Goal: Contribute content

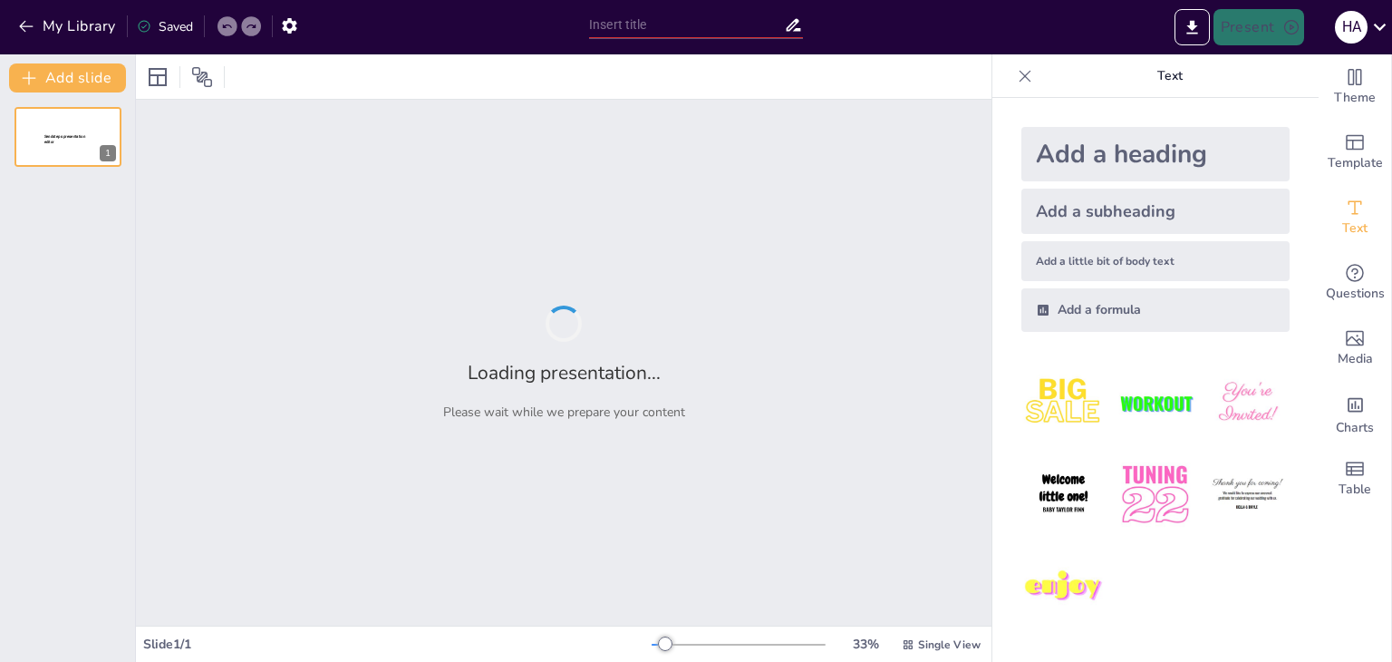
type input "CATÁLOGO DE AMENAZAS PARA LA SEGURIDAD DE LA INFORMACIÓN PARA LA EMPRESA EMPACAR"
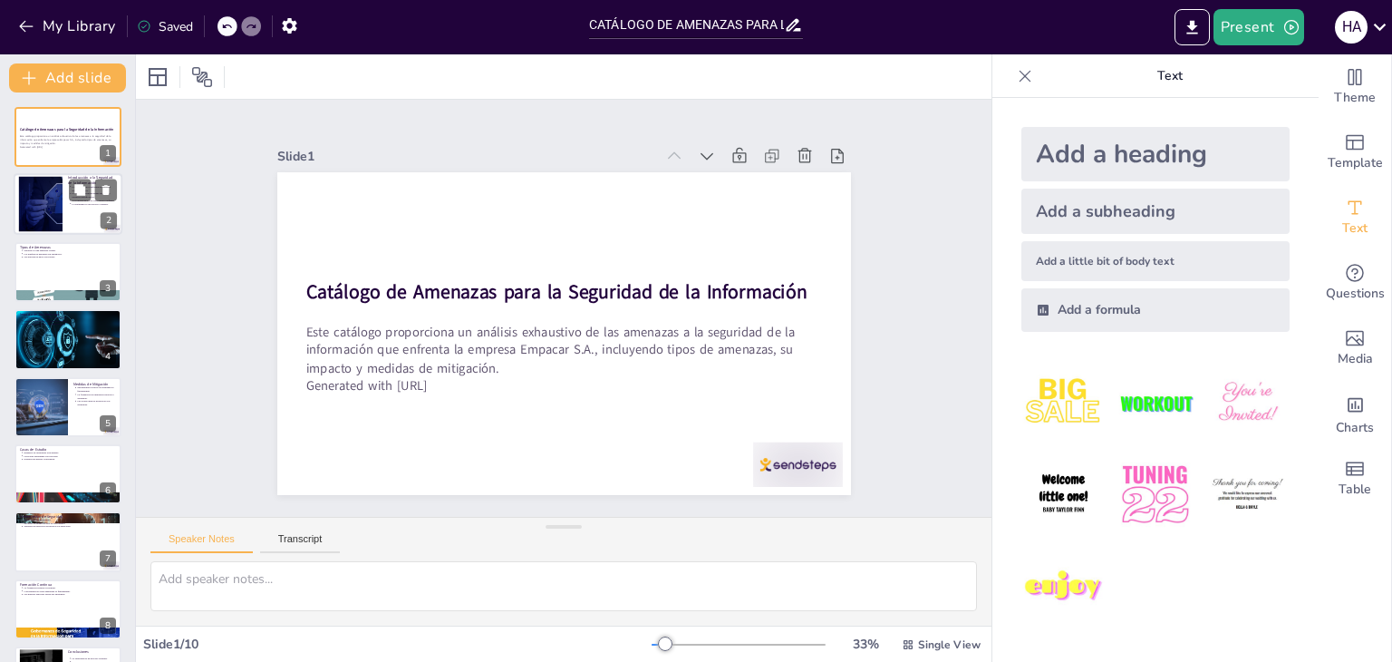
click at [90, 211] on div at bounding box center [68, 205] width 109 height 62
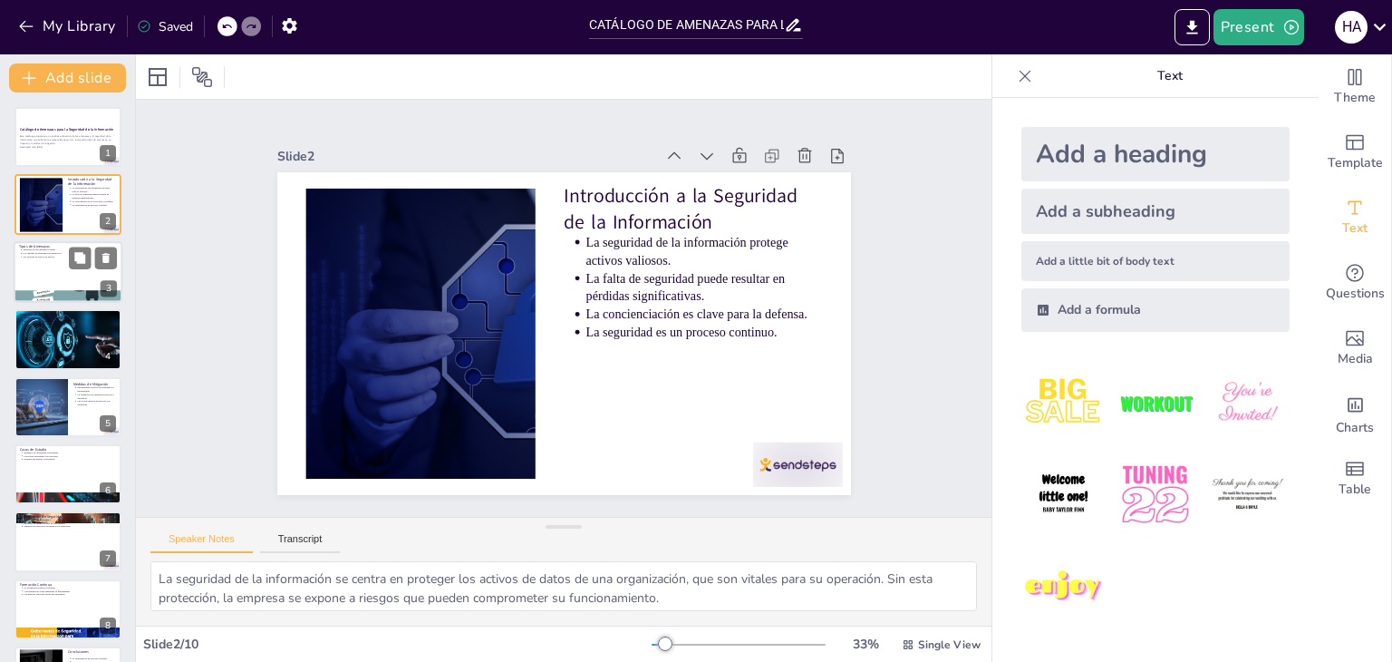
click at [56, 262] on div at bounding box center [68, 272] width 109 height 62
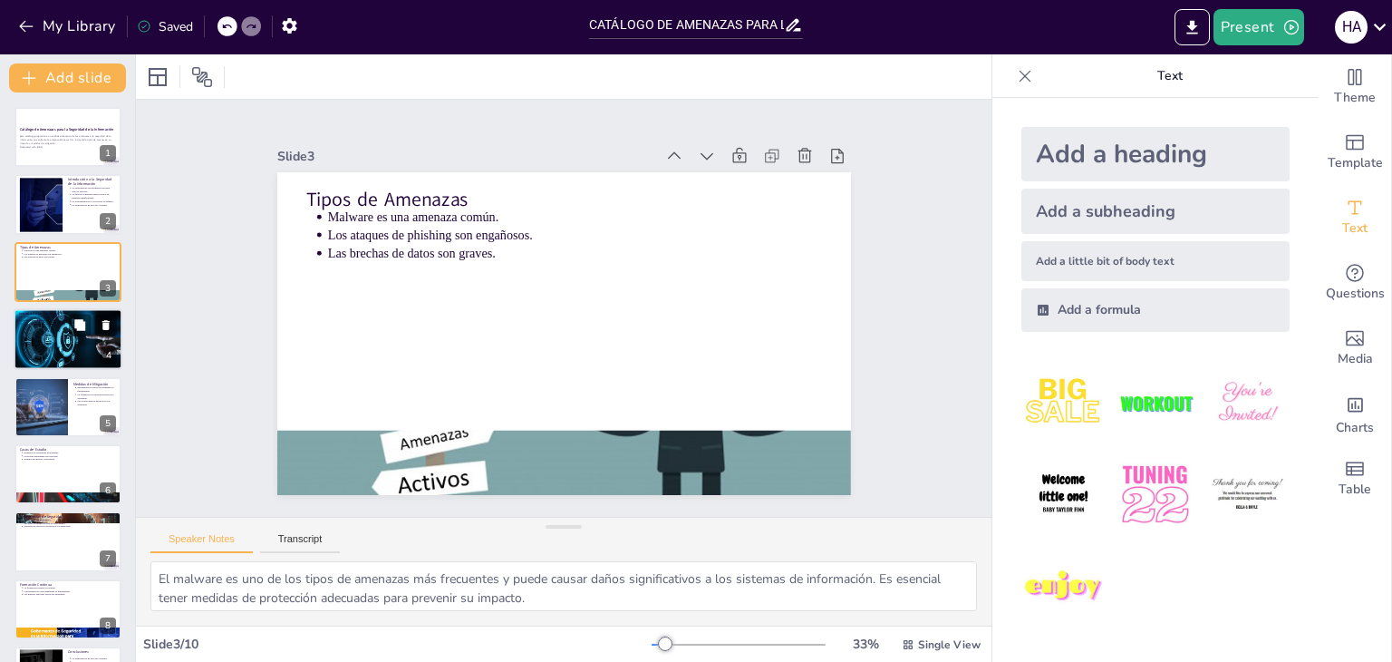
click at [53, 328] on div at bounding box center [68, 339] width 129 height 62
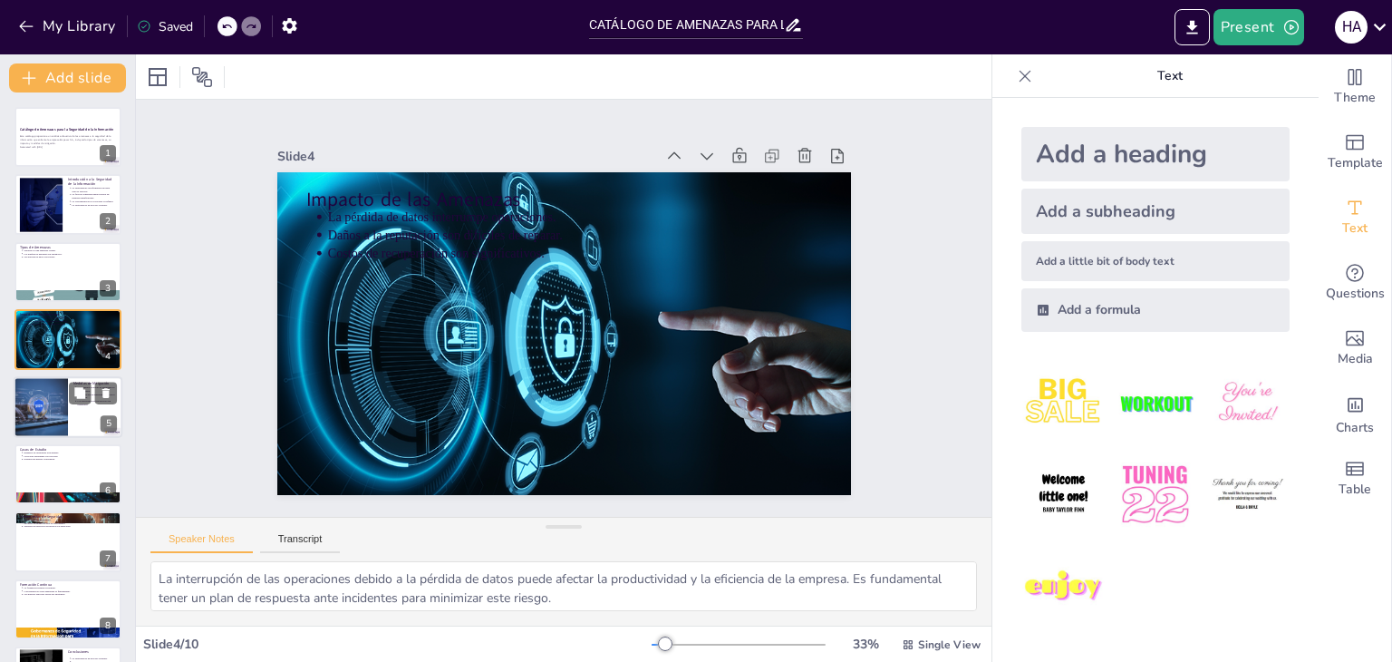
click at [55, 403] on div at bounding box center [41, 407] width 92 height 62
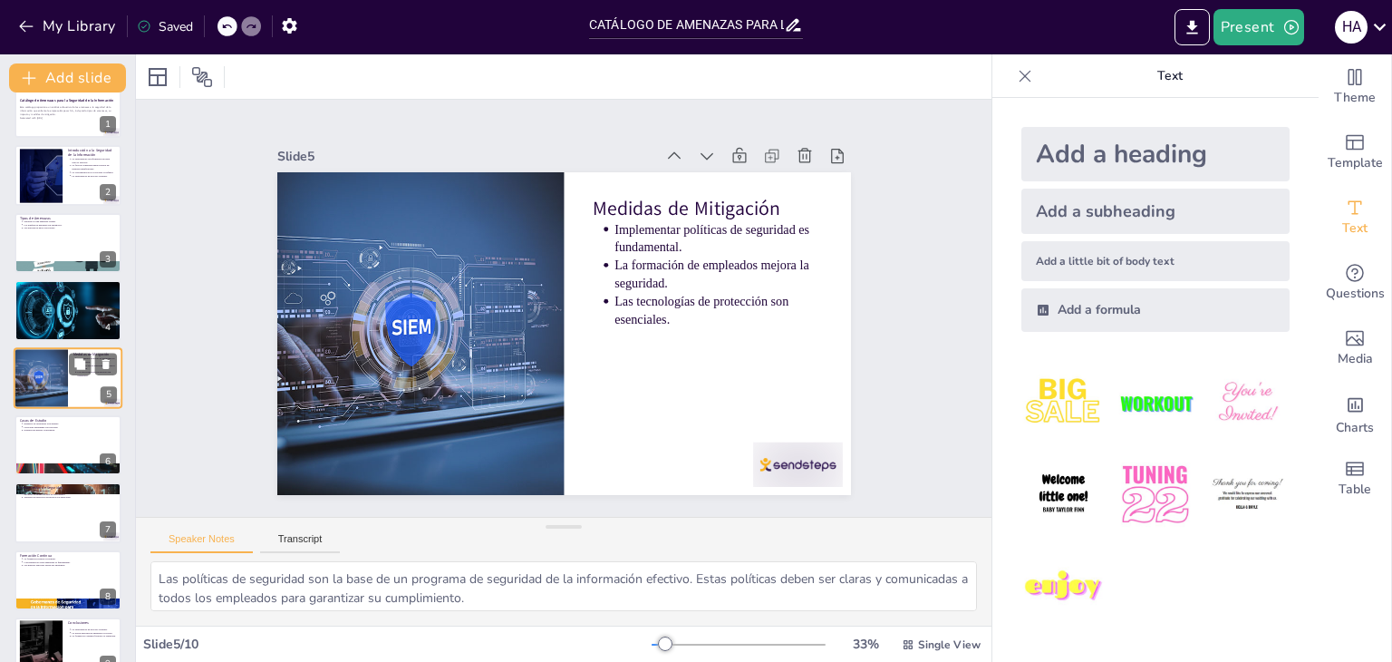
scroll to position [127, 0]
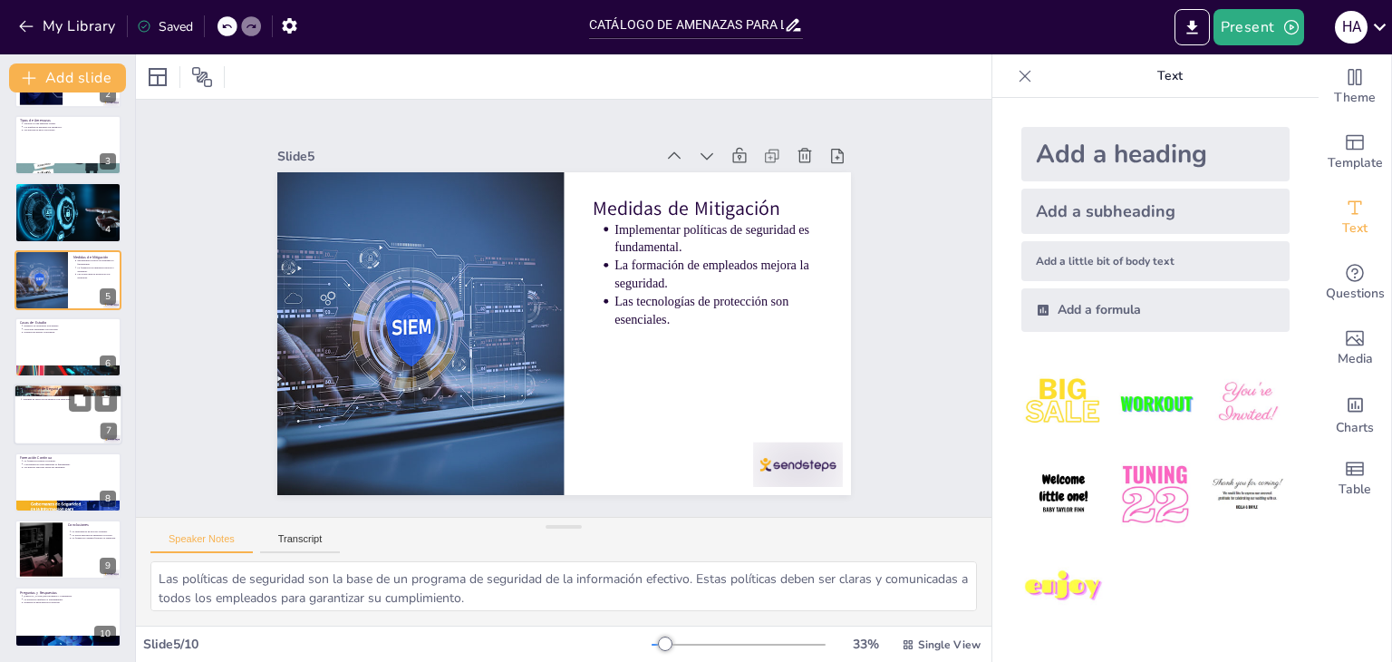
click at [61, 421] on div at bounding box center [68, 415] width 109 height 62
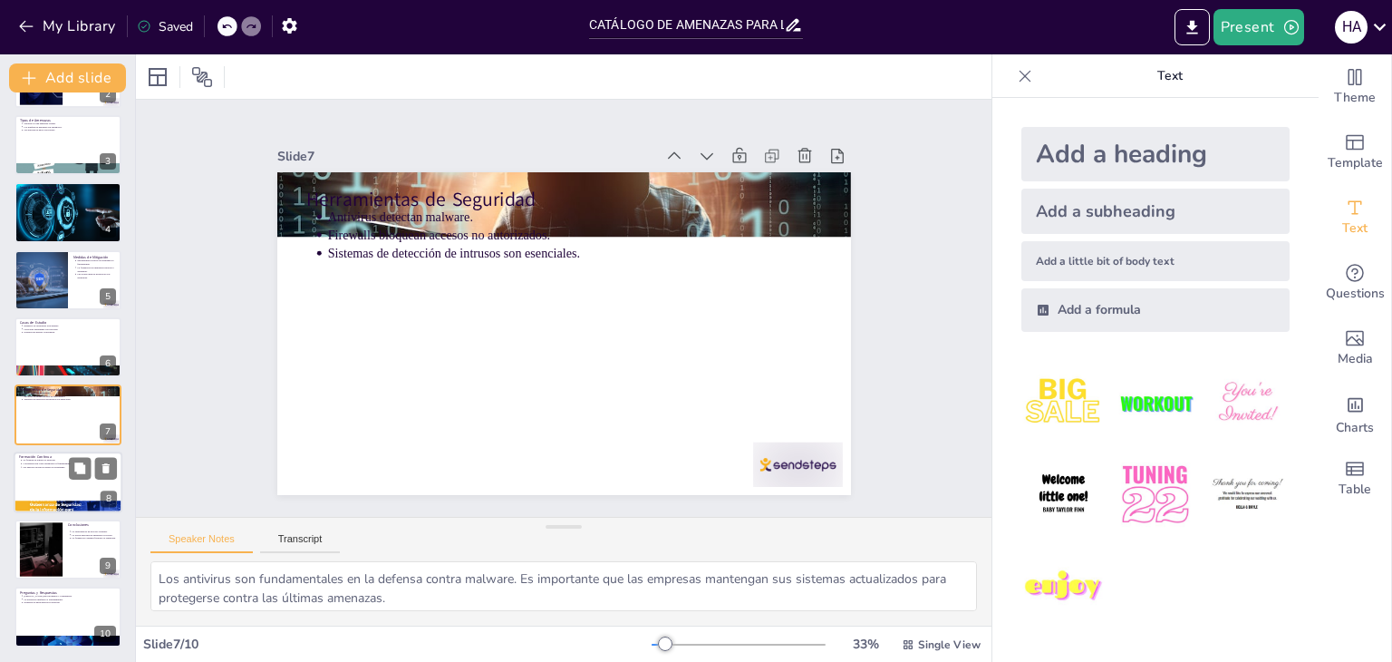
click at [60, 475] on div at bounding box center [68, 482] width 109 height 62
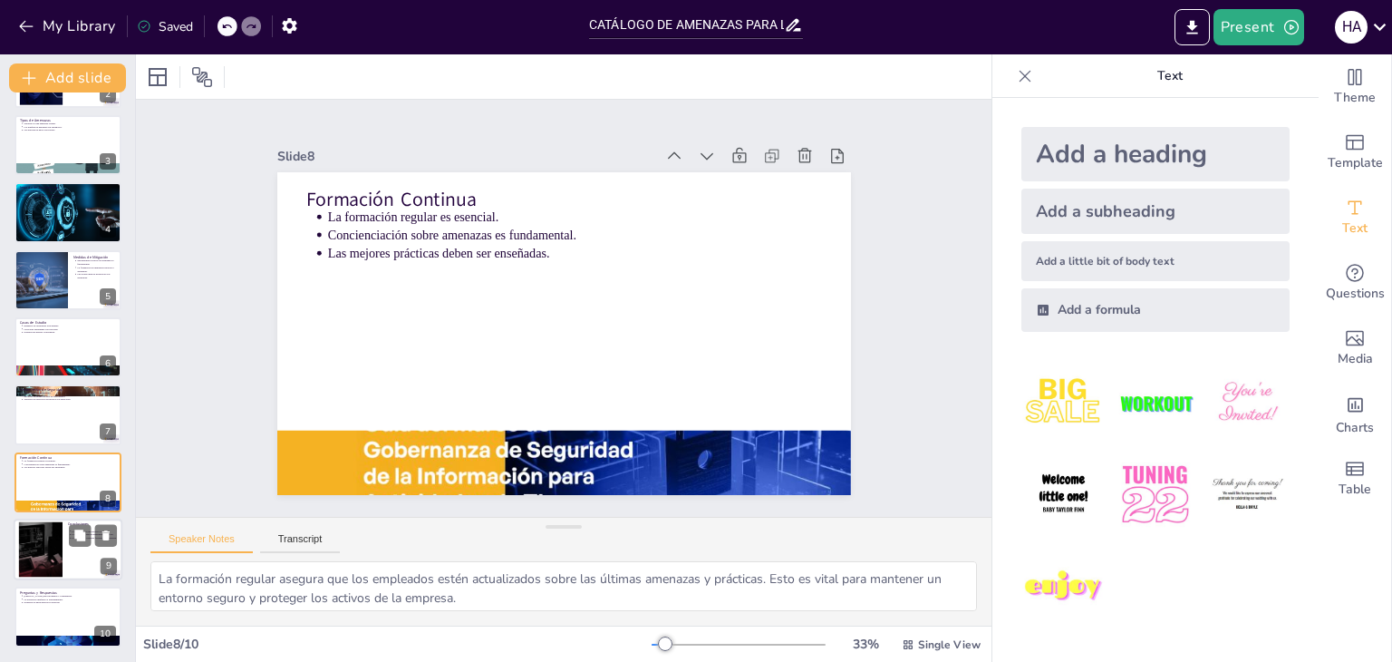
click at [57, 546] on div at bounding box center [40, 549] width 99 height 55
type textarea "La seguridad de la información no es un evento aislado, sino un proceso que deb…"
